Goal: Information Seeking & Learning: Learn about a topic

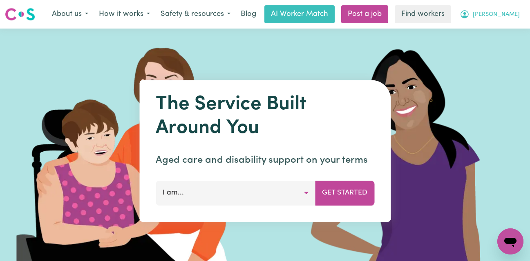
click at [503, 14] on span "[PERSON_NAME]" at bounding box center [496, 14] width 47 height 9
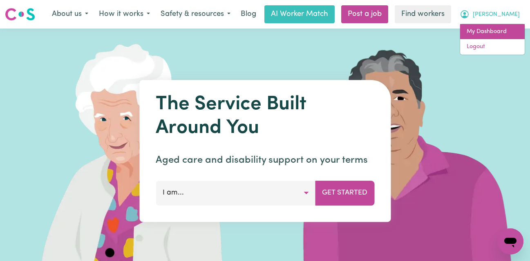
click at [494, 29] on link "My Dashboard" at bounding box center [492, 32] width 65 height 16
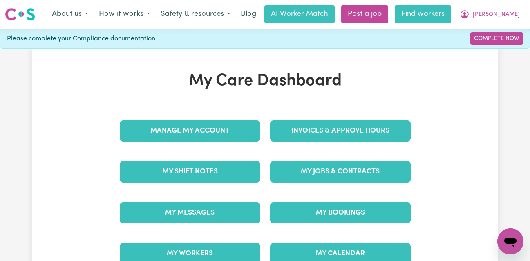
click at [448, 9] on link "Find workers" at bounding box center [423, 14] width 56 height 18
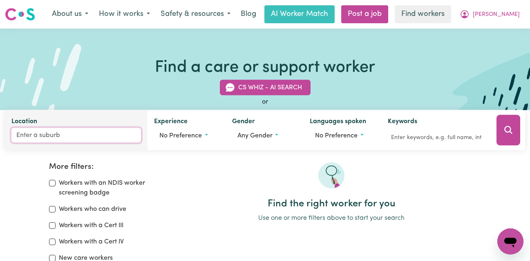
click at [61, 135] on input "Location" at bounding box center [76, 135] width 130 height 15
type input "Vei"
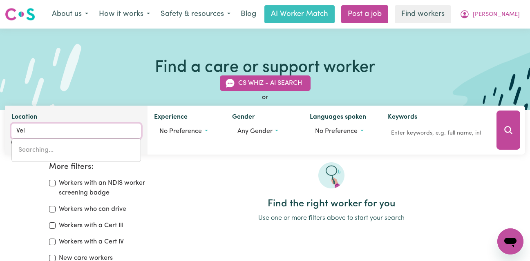
type input "[PERSON_NAME], [GEOGRAPHIC_DATA], 5311"
type input "Ve"
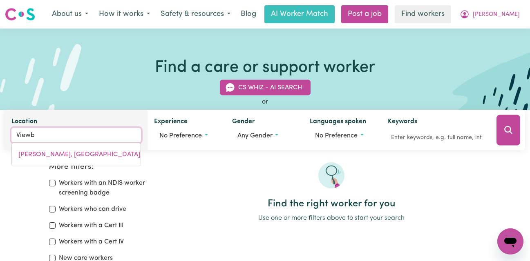
type input "Viewba"
type input "ViewbaNK, [GEOGRAPHIC_DATA], 3084"
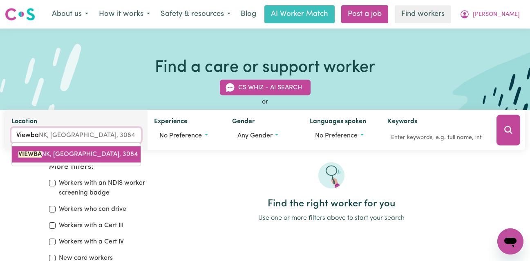
click at [67, 156] on span "VIEWBA NK, [GEOGRAPHIC_DATA], 3084" at bounding box center [77, 155] width 119 height 7
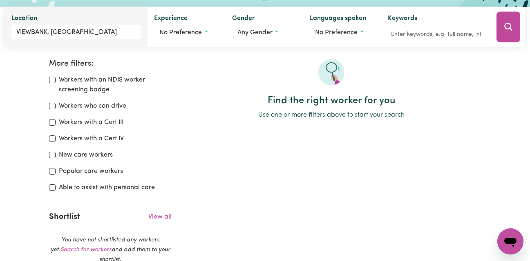
scroll to position [38, 0]
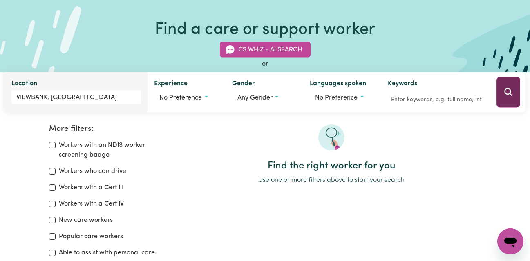
click at [503, 84] on button "Search" at bounding box center [508, 92] width 24 height 31
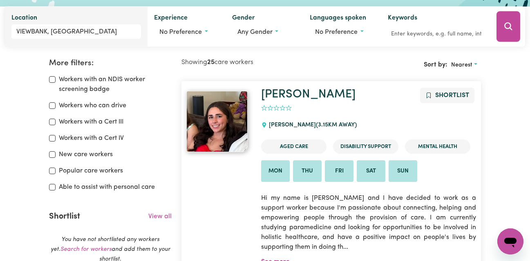
scroll to position [147, 0]
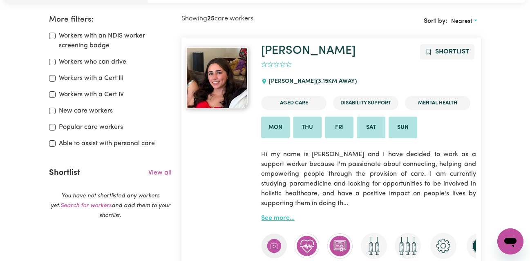
click at [287, 217] on link "See more..." at bounding box center [278, 218] width 34 height 7
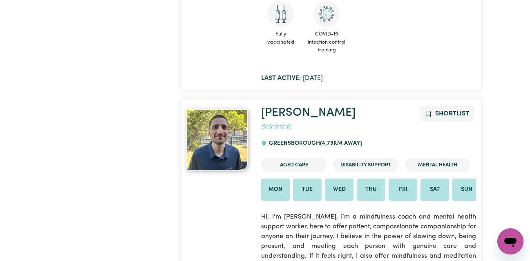
scroll to position [915, 0]
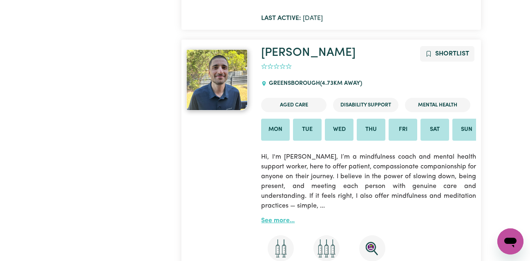
click at [284, 218] on link "See more..." at bounding box center [278, 221] width 34 height 7
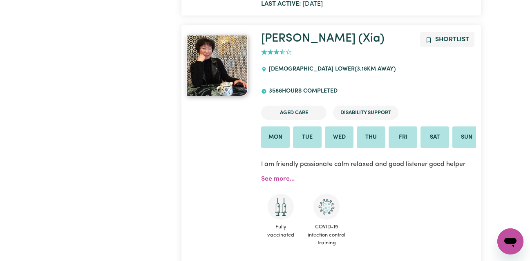
scroll to position [665, 0]
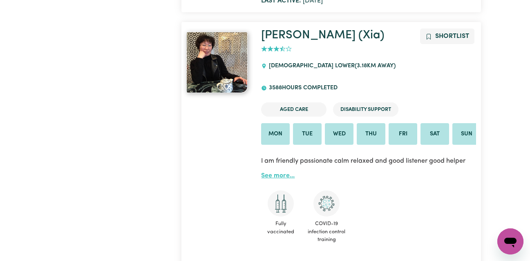
click at [284, 173] on link "See more..." at bounding box center [278, 176] width 34 height 7
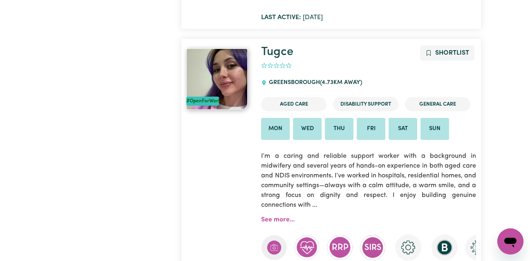
scroll to position [1226, 0]
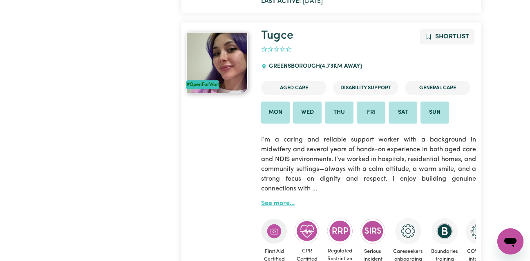
click at [284, 201] on link "See more..." at bounding box center [278, 204] width 34 height 7
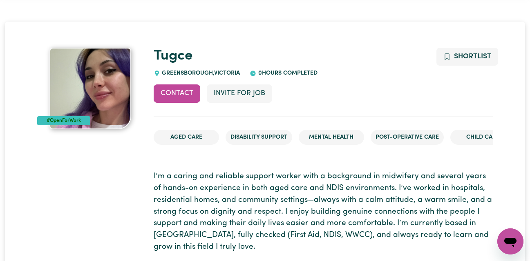
scroll to position [11, 0]
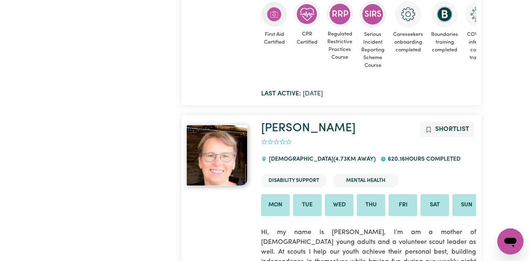
scroll to position [1482, 0]
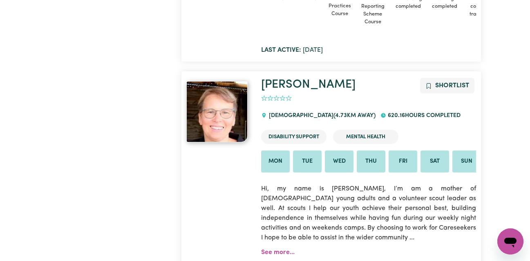
scroll to position [1504, 0]
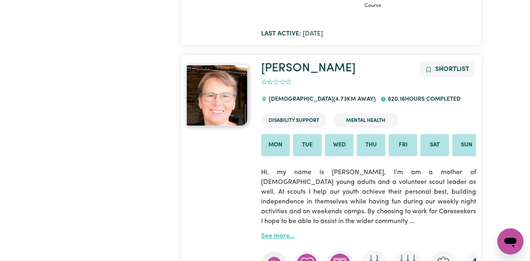
click at [288, 233] on link "See more..." at bounding box center [278, 236] width 34 height 7
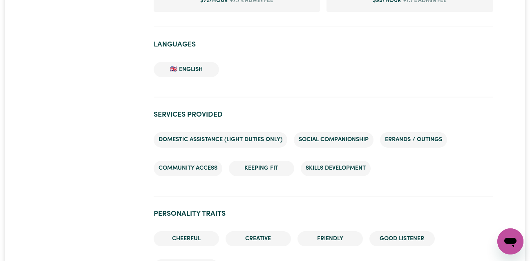
scroll to position [958, 0]
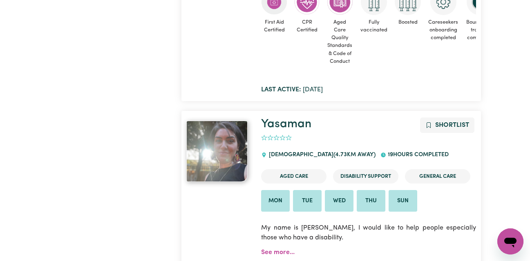
scroll to position [1805, 0]
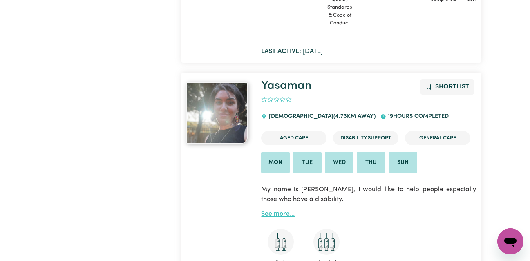
click at [286, 211] on link "See more..." at bounding box center [278, 214] width 34 height 7
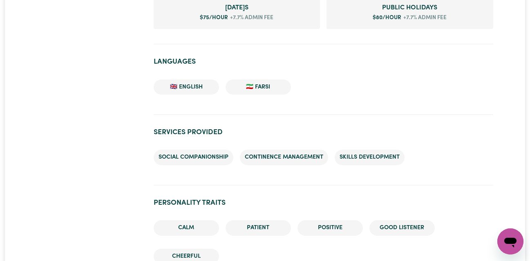
scroll to position [594, 0]
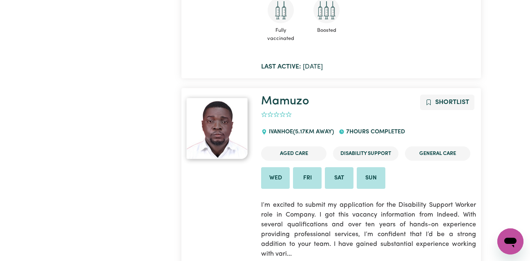
scroll to position [2053, 0]
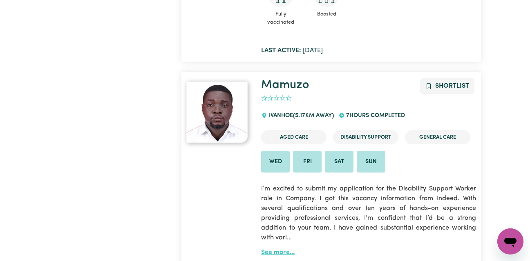
click at [270, 250] on link "See more..." at bounding box center [278, 253] width 34 height 7
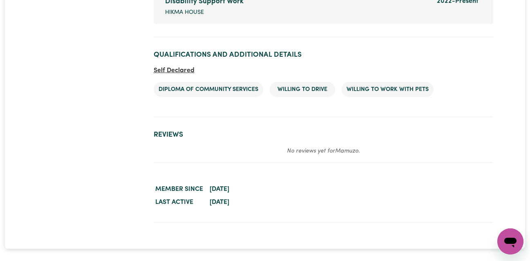
scroll to position [1389, 0]
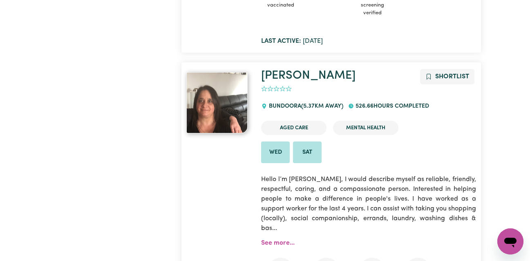
scroll to position [2361, 0]
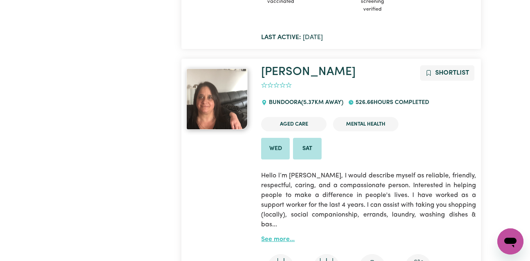
click at [268, 237] on link "See more..." at bounding box center [278, 240] width 34 height 7
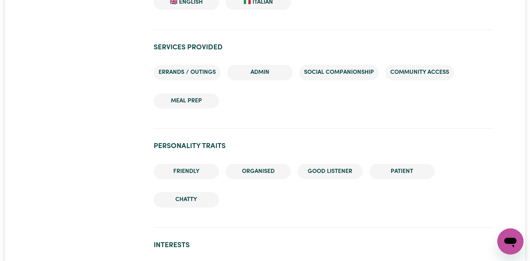
scroll to position [746, 0]
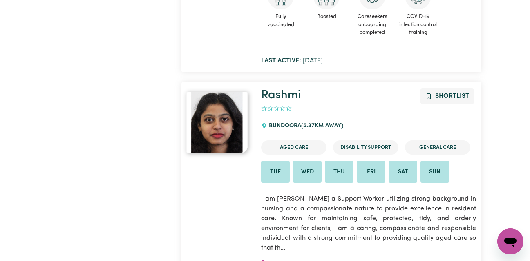
scroll to position [2638, 0]
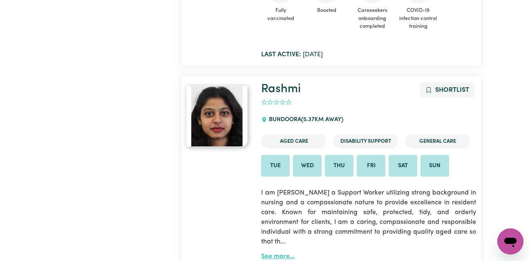
click at [279, 254] on link "See more..." at bounding box center [278, 257] width 34 height 7
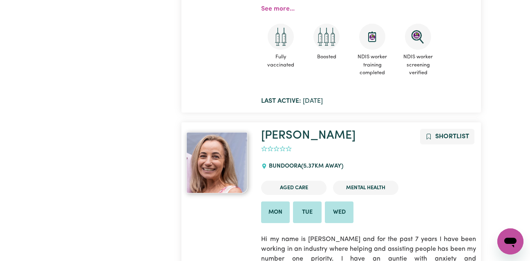
scroll to position [2937, 0]
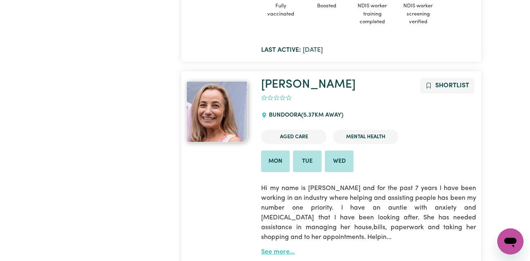
click at [277, 249] on link "See more..." at bounding box center [278, 252] width 34 height 7
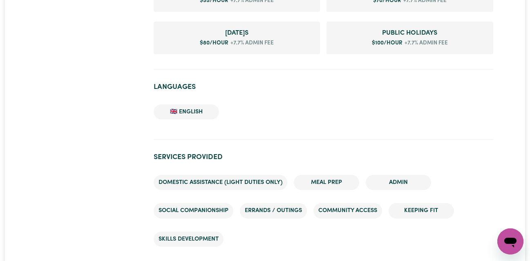
scroll to position [855, 0]
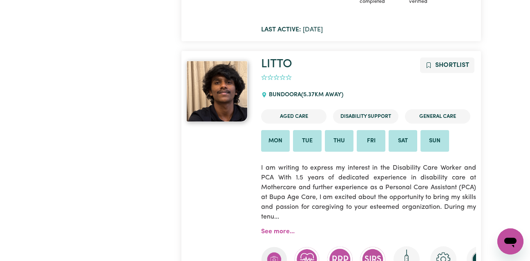
scroll to position [3274, 0]
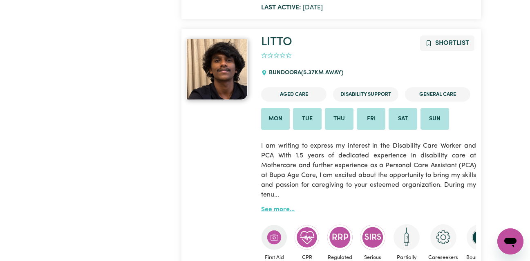
click at [273, 207] on link "See more..." at bounding box center [278, 210] width 34 height 7
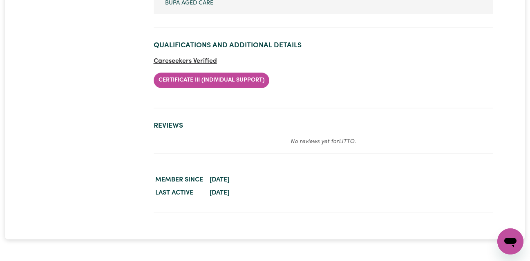
scroll to position [1929, 0]
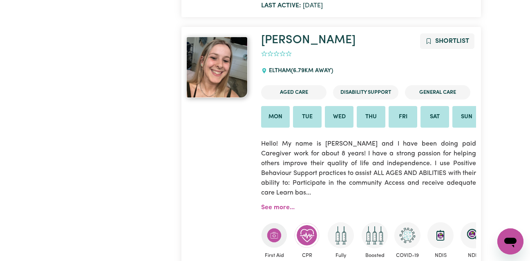
scroll to position [4341, 0]
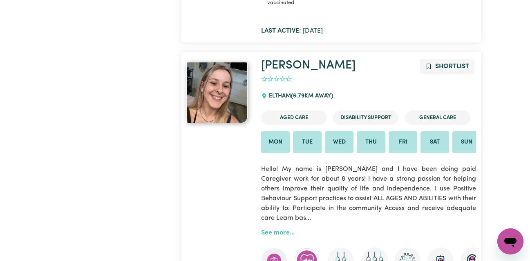
click at [275, 230] on link "See more..." at bounding box center [278, 233] width 34 height 7
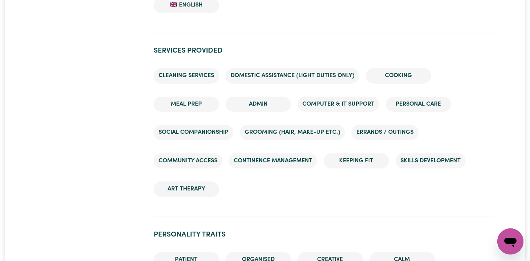
scroll to position [1575, 0]
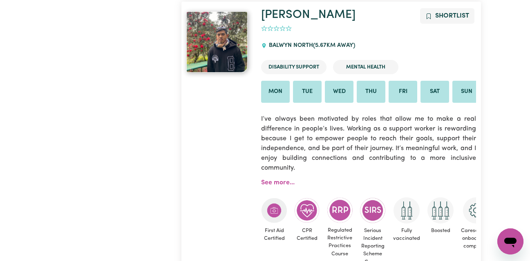
scroll to position [3624, 0]
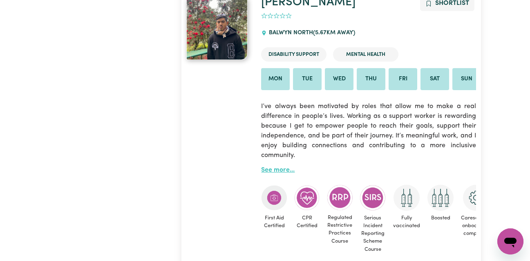
click at [278, 167] on link "See more..." at bounding box center [278, 170] width 34 height 7
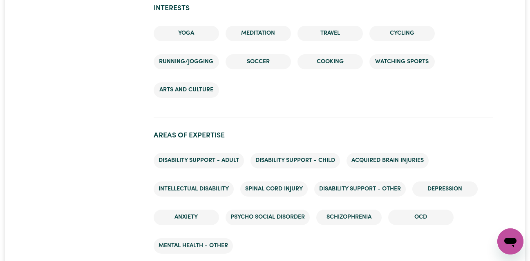
scroll to position [1107, 0]
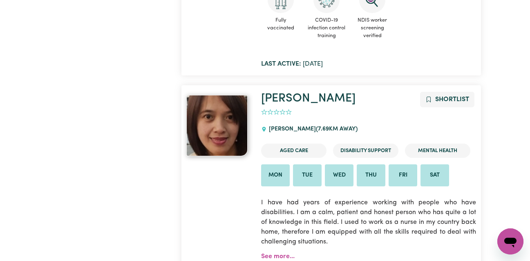
scroll to position [5801, 0]
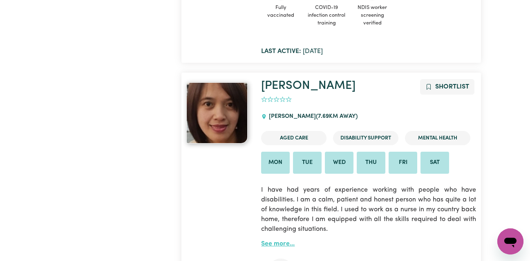
click at [277, 241] on link "See more..." at bounding box center [278, 244] width 34 height 7
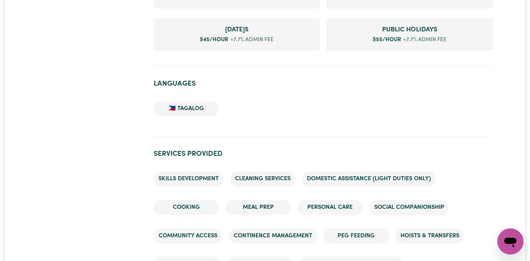
scroll to position [616, 0]
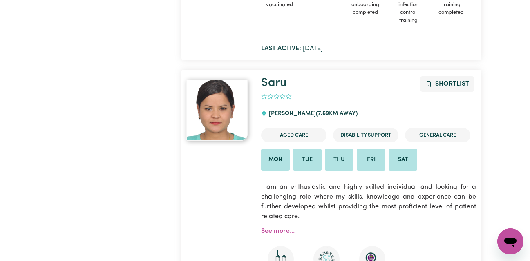
scroll to position [5551, 0]
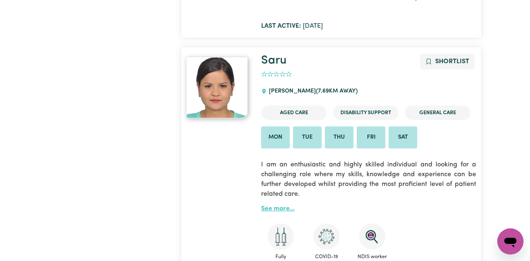
click at [275, 206] on link "See more..." at bounding box center [278, 209] width 34 height 7
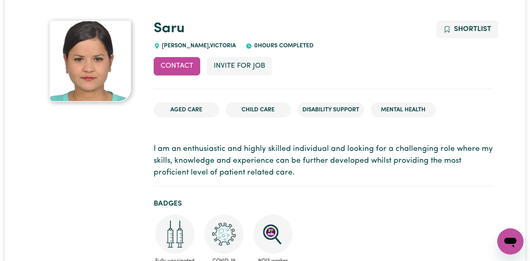
scroll to position [55, 0]
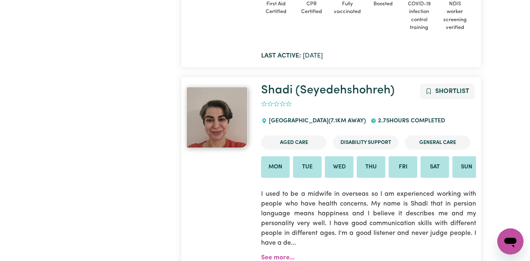
scroll to position [5207, 0]
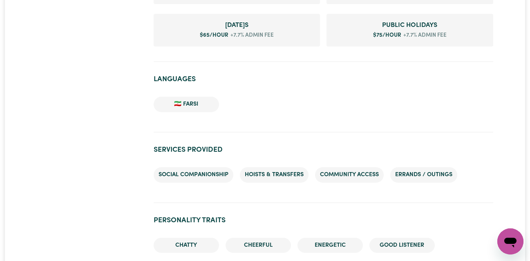
scroll to position [659, 0]
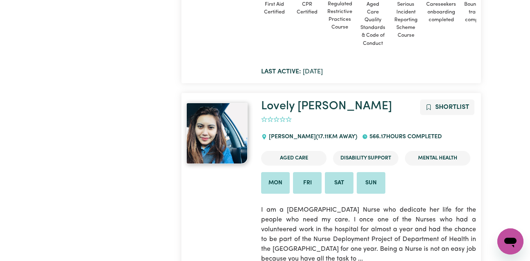
scroll to position [6386, 0]
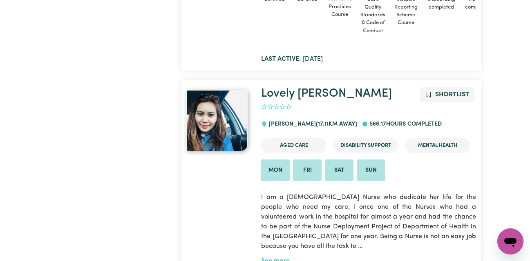
click at [272, 258] on link "See more..." at bounding box center [278, 261] width 34 height 7
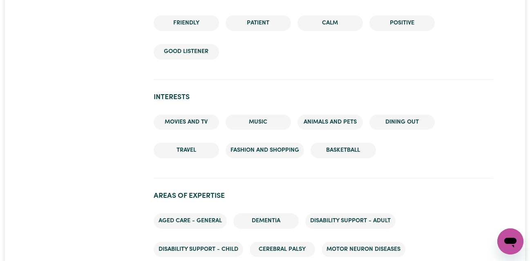
scroll to position [965, 0]
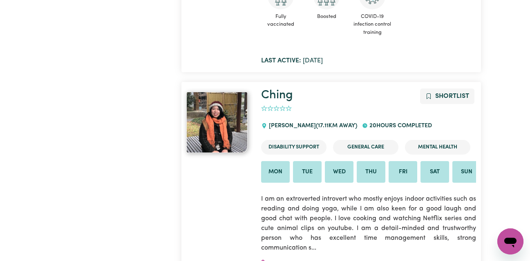
scroll to position [6692, 0]
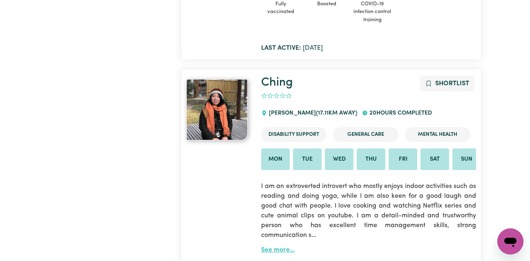
click at [288, 247] on link "See more..." at bounding box center [278, 250] width 34 height 7
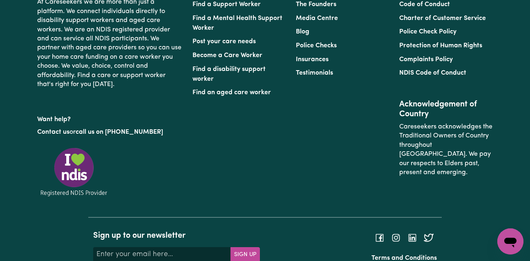
click at [288, 213] on footer "At Careseekers we are more than just a platform. We connect individuals directl…" at bounding box center [265, 127] width 530 height 351
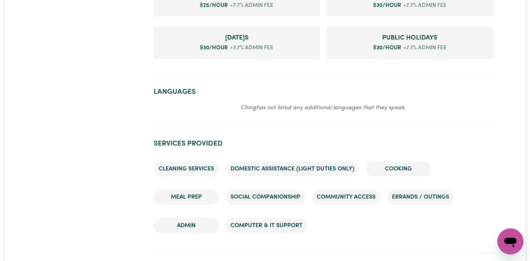
scroll to position [757, 0]
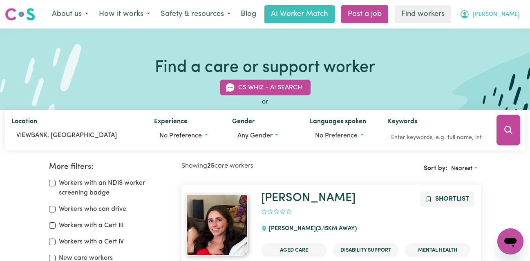
click at [505, 13] on span "[PERSON_NAME]" at bounding box center [496, 14] width 47 height 9
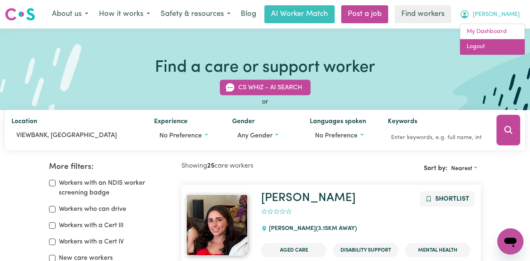
click at [480, 45] on link "Logout" at bounding box center [492, 47] width 65 height 16
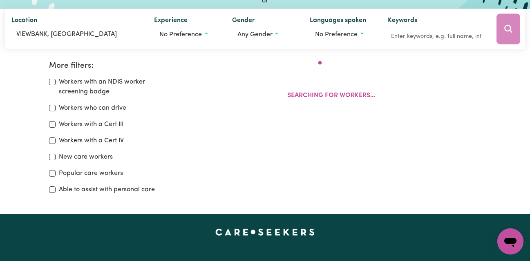
scroll to position [136, 0]
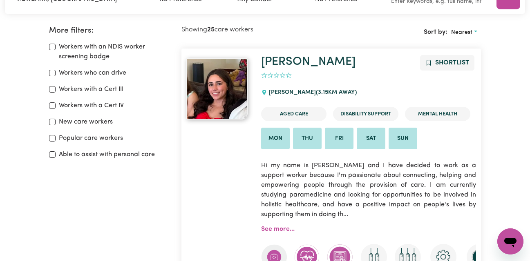
scroll to position [38, 0]
